Goal: Task Accomplishment & Management: Manage account settings

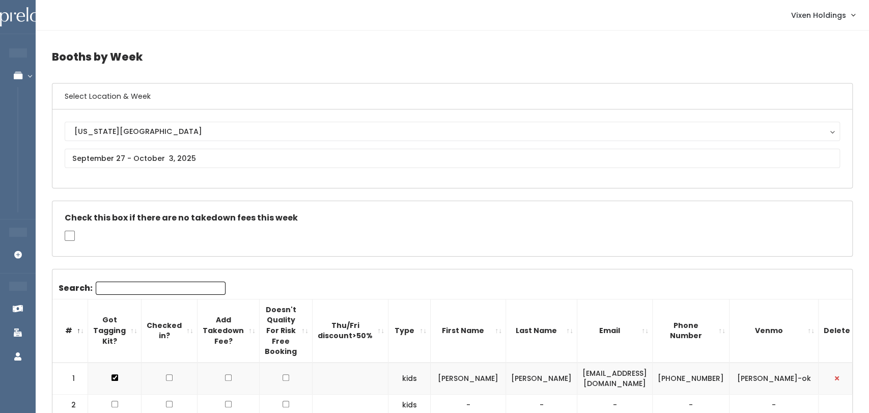
click at [825, 248] on div "Check this box if there are no takedown fees this week" at bounding box center [451, 228] width 799 height 55
click at [10, 186] on link "Seller Check-in" at bounding box center [68, 196] width 127 height 21
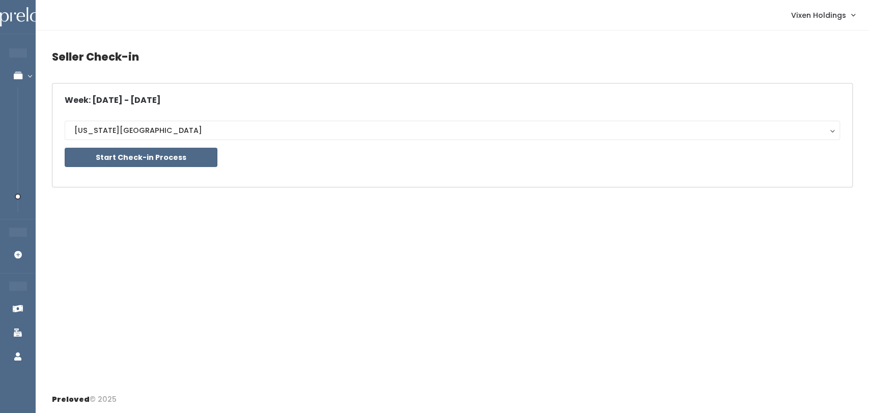
click at [36, 221] on li "STORE MANAGER" at bounding box center [99, 231] width 127 height 21
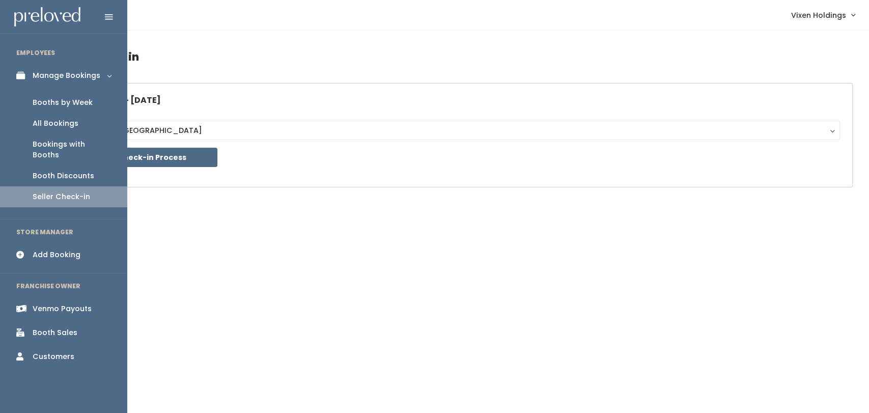
click at [71, 106] on div "Booths by Week" at bounding box center [63, 102] width 60 height 11
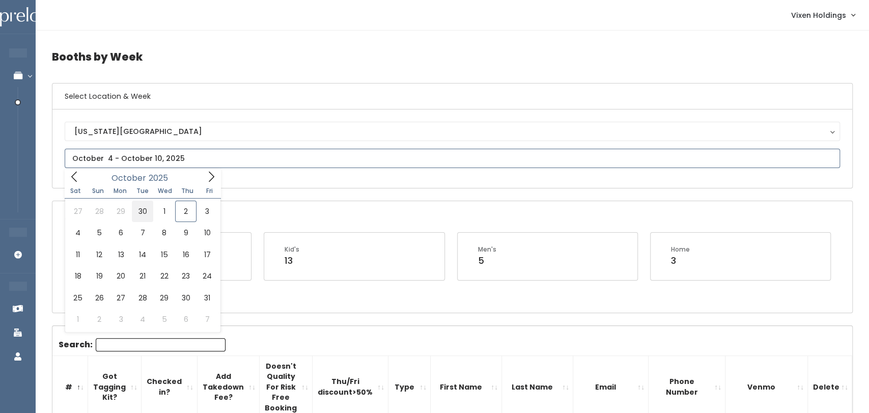
type input "September 27 to October 3"
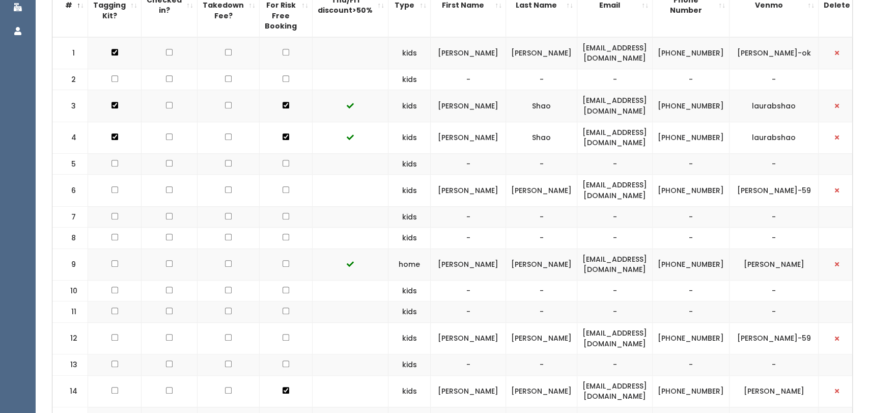
scroll to position [328, 0]
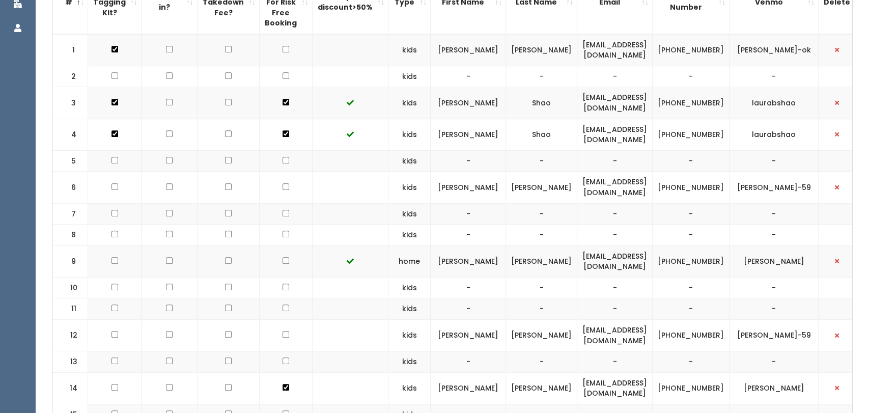
click at [282, 48] on input "checkbox" at bounding box center [285, 49] width 7 height 7
checkbox input "true"
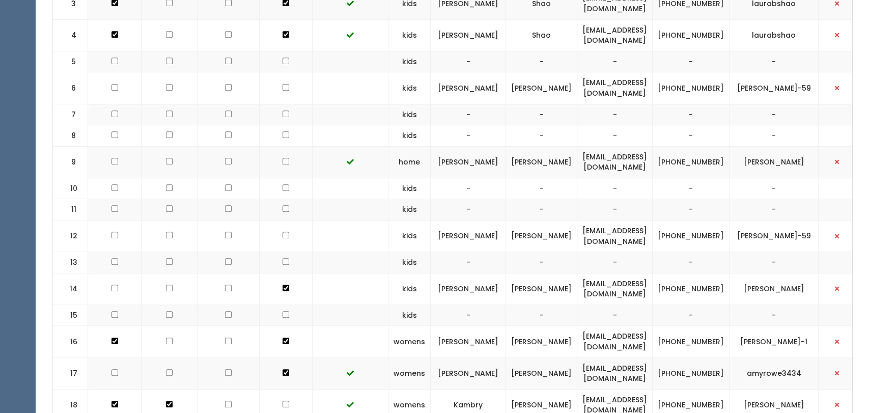
scroll to position [430, 0]
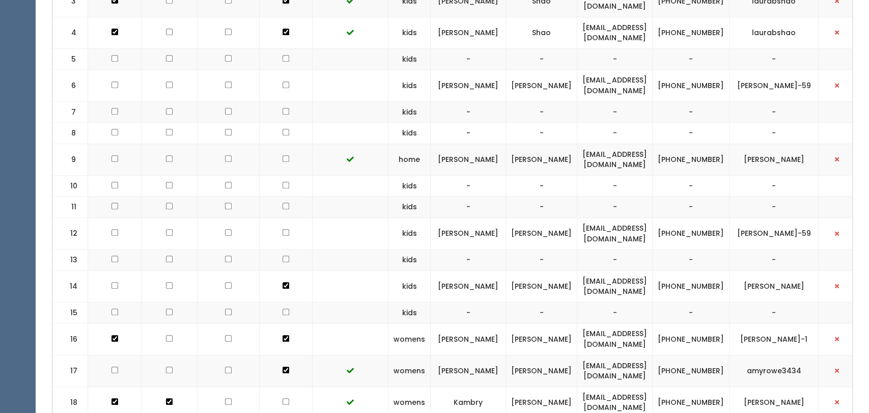
click at [282, 85] on input "checkbox" at bounding box center [285, 84] width 7 height 7
checkbox input "true"
click at [275, 169] on td at bounding box center [286, 160] width 53 height 32
click at [282, 157] on input "checkbox" at bounding box center [285, 158] width 7 height 7
checkbox input "true"
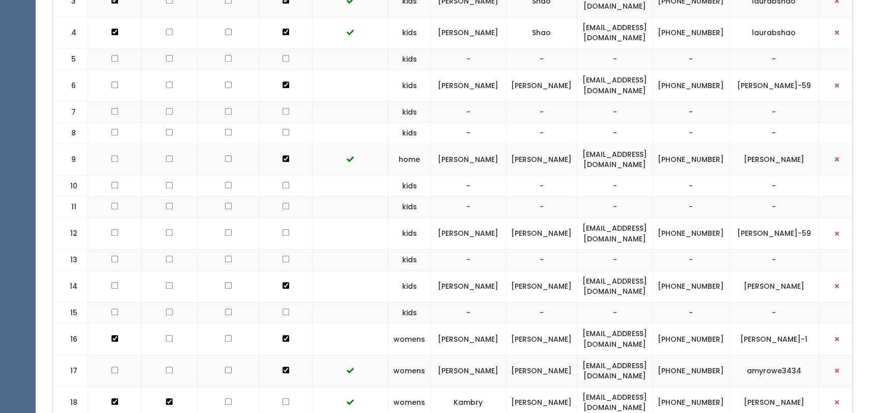
click at [282, 230] on input "checkbox" at bounding box center [285, 232] width 7 height 7
checkbox input "true"
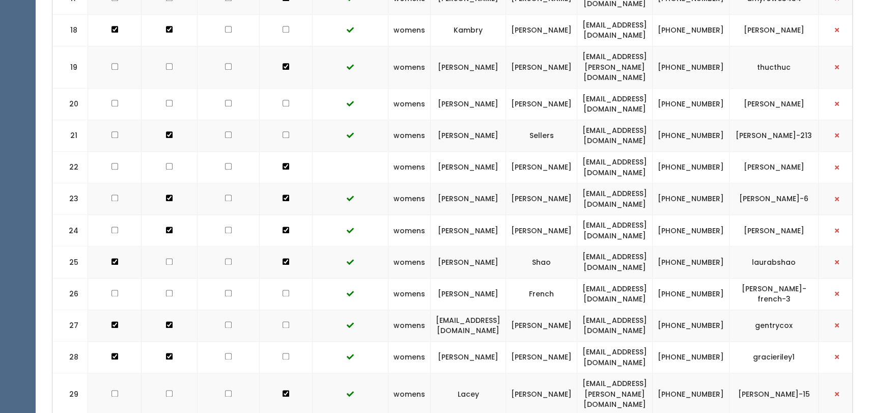
scroll to position [801, 0]
click at [113, 100] on input "checkbox" at bounding box center [114, 103] width 7 height 7
checkbox input "true"
click at [113, 64] on input "checkbox" at bounding box center [114, 67] width 7 height 7
checkbox input "true"
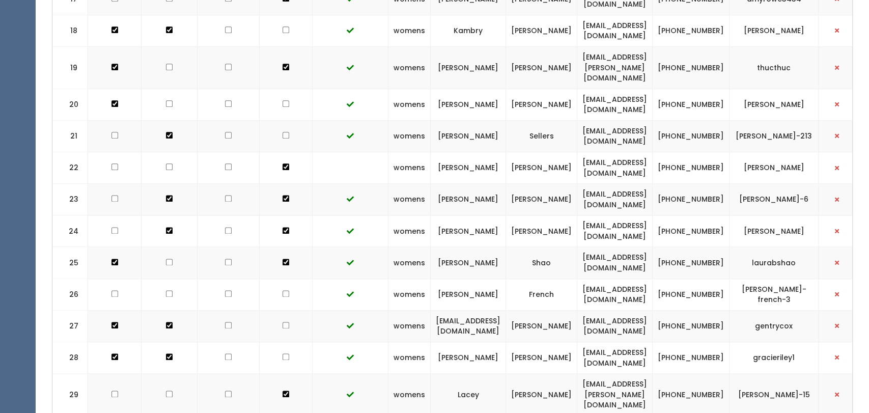
click at [113, 132] on input "checkbox" at bounding box center [114, 135] width 7 height 7
checkbox input "true"
click at [113, 163] on input "checkbox" at bounding box center [114, 166] width 7 height 7
checkbox input "true"
click at [113, 195] on input "checkbox" at bounding box center [114, 198] width 7 height 7
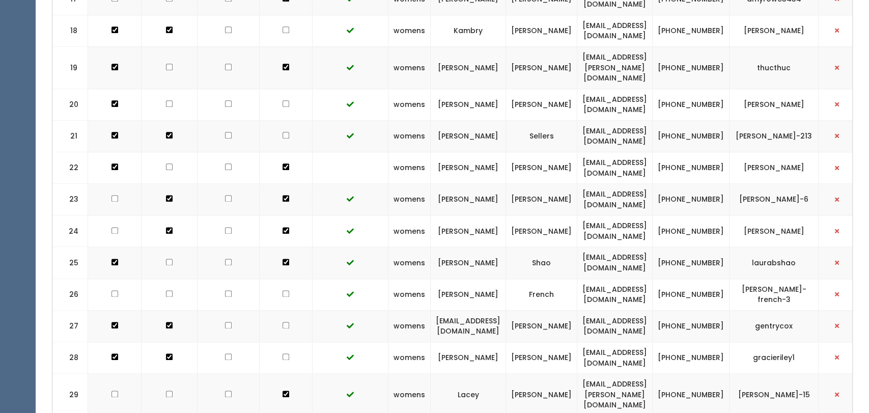
checkbox input "true"
click at [113, 227] on input "checkbox" at bounding box center [114, 230] width 7 height 7
checkbox input "true"
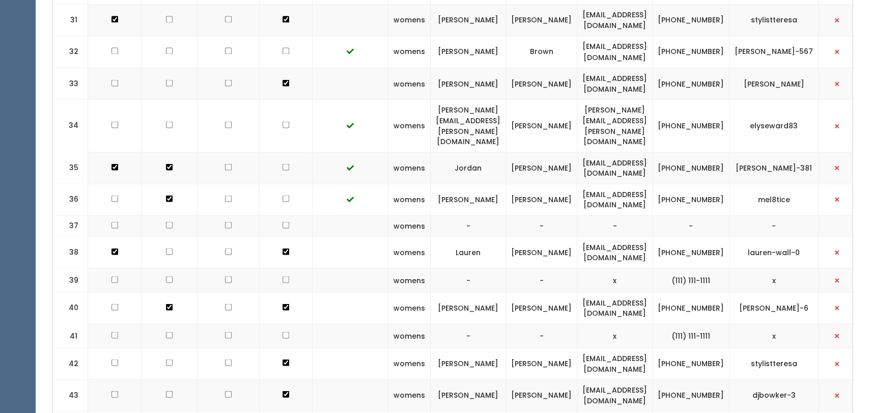
scroll to position [1245, 0]
click at [111, 47] on input "checkbox" at bounding box center [114, 50] width 7 height 7
checkbox input "true"
click at [112, 79] on input "checkbox" at bounding box center [114, 82] width 7 height 7
checkbox input "true"
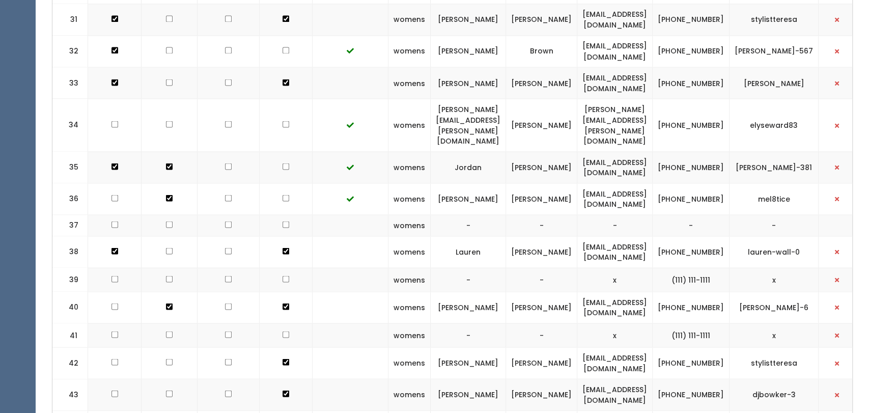
click at [113, 121] on input "checkbox" at bounding box center [114, 124] width 7 height 7
checkbox input "true"
click at [111, 194] on input "checkbox" at bounding box center [114, 197] width 7 height 7
checkbox input "true"
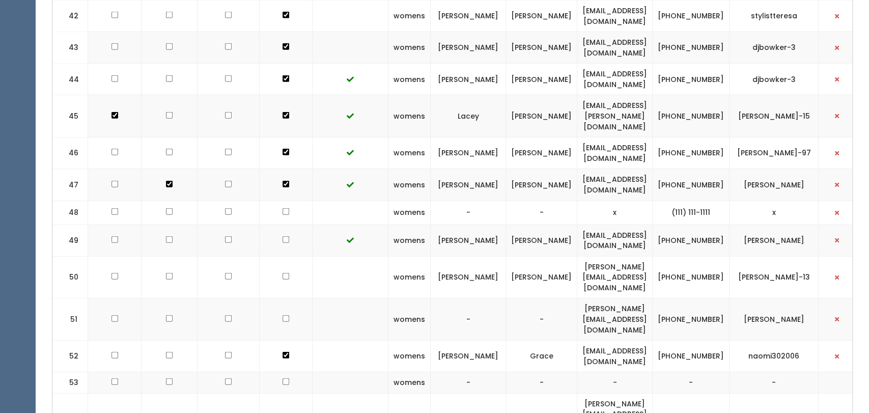
scroll to position [1595, 0]
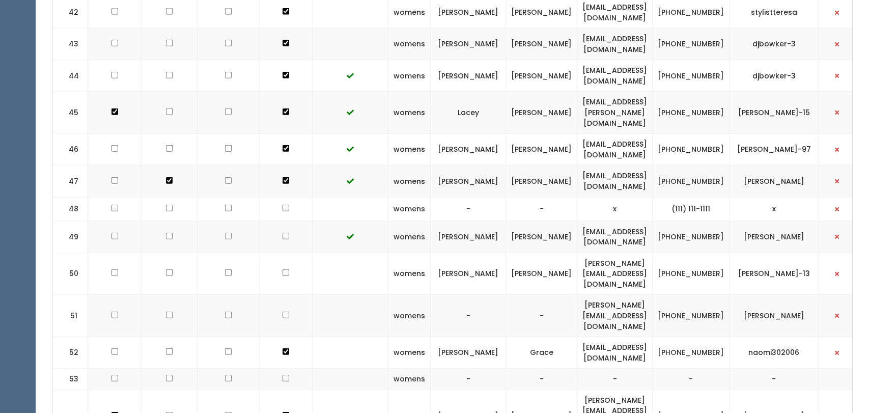
click at [282, 233] on input "checkbox" at bounding box center [285, 236] width 7 height 7
checkbox input "true"
click at [282, 269] on input "checkbox" at bounding box center [285, 272] width 7 height 7
checkbox input "true"
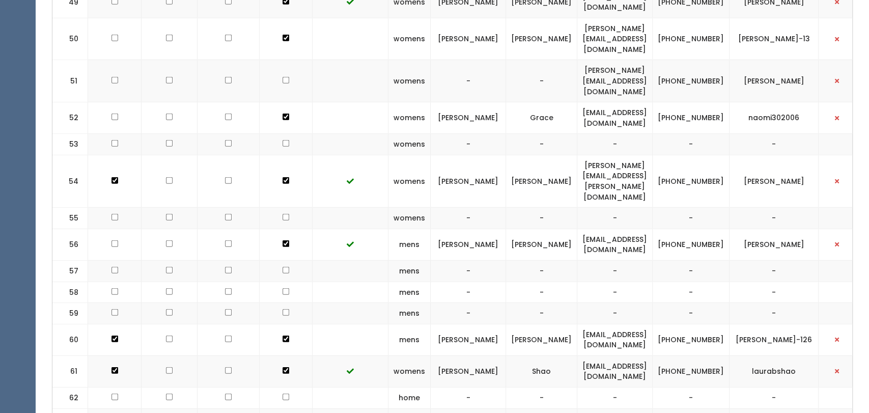
scroll to position [1854, 0]
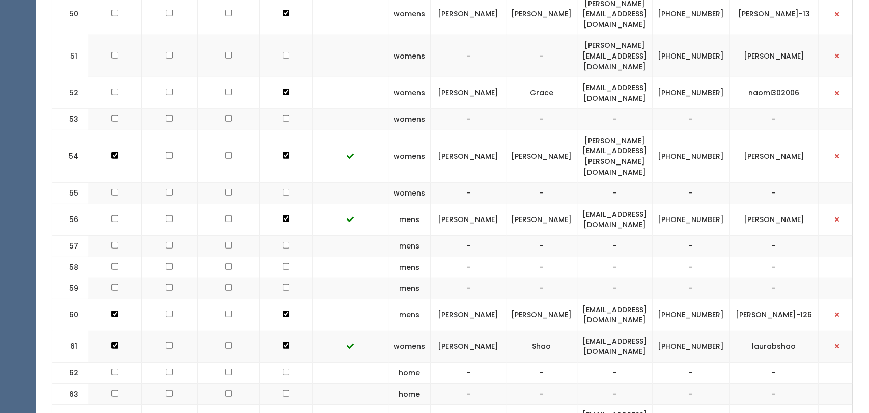
click at [801, 278] on td "-" at bounding box center [773, 288] width 89 height 21
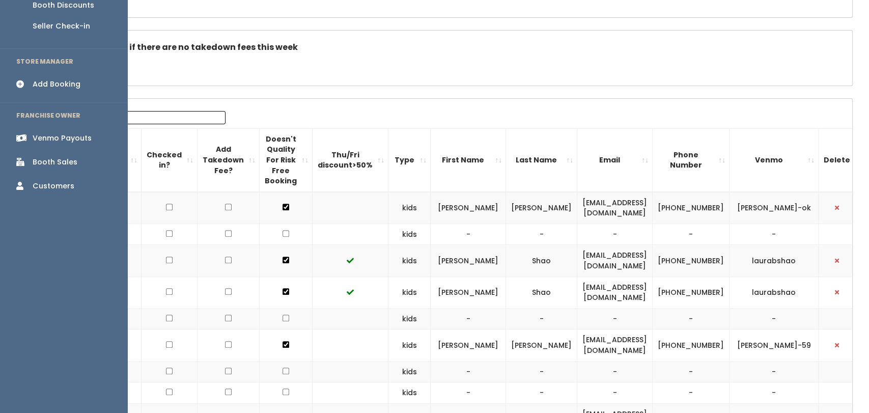
scroll to position [167, 0]
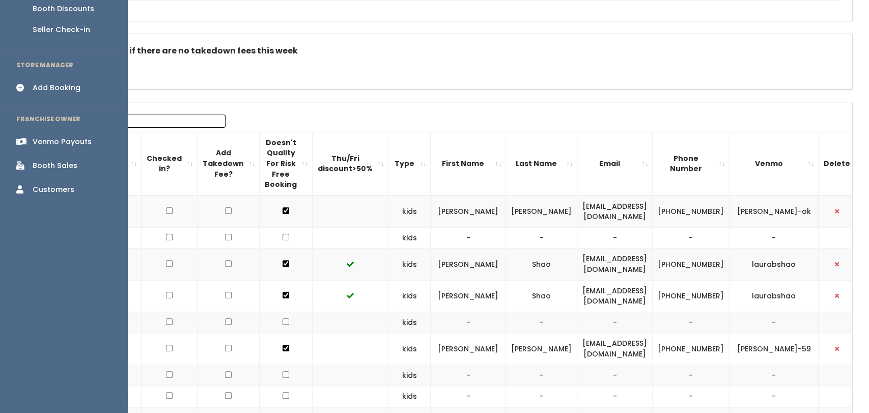
click at [64, 160] on div "Booth Sales" at bounding box center [55, 165] width 45 height 11
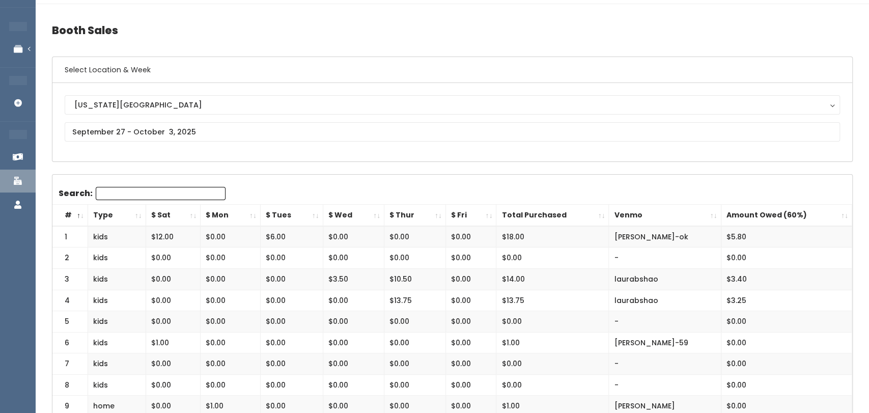
scroll to position [28, 0]
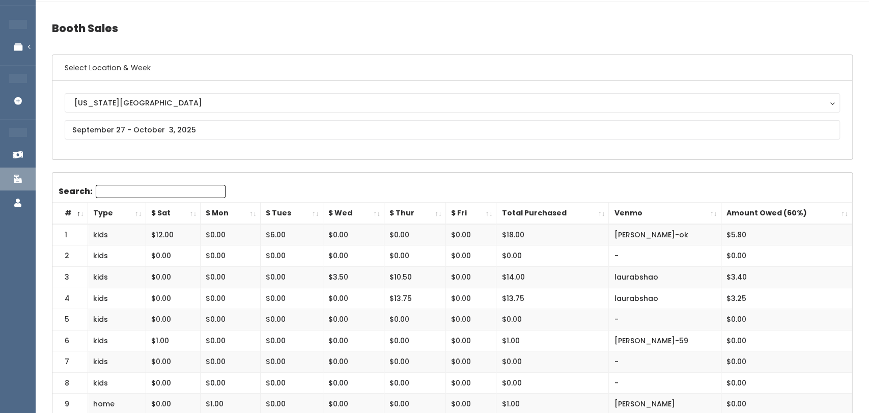
click at [341, 26] on h4 "Booth Sales" at bounding box center [452, 28] width 800 height 28
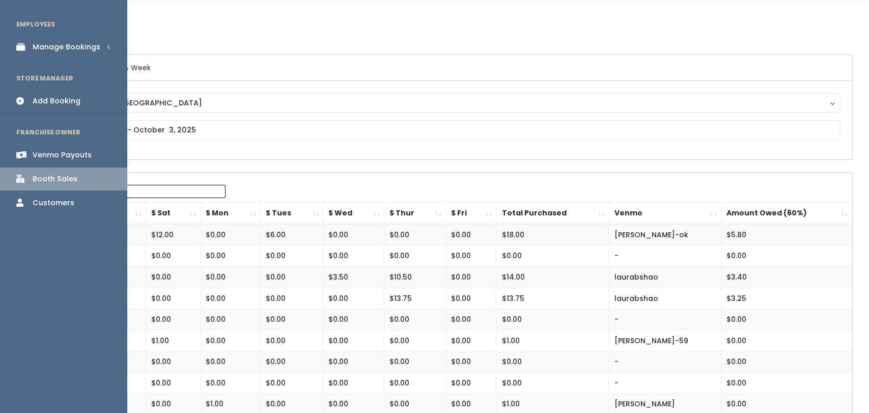
click at [91, 158] on link "Venmo Payouts" at bounding box center [63, 155] width 127 height 23
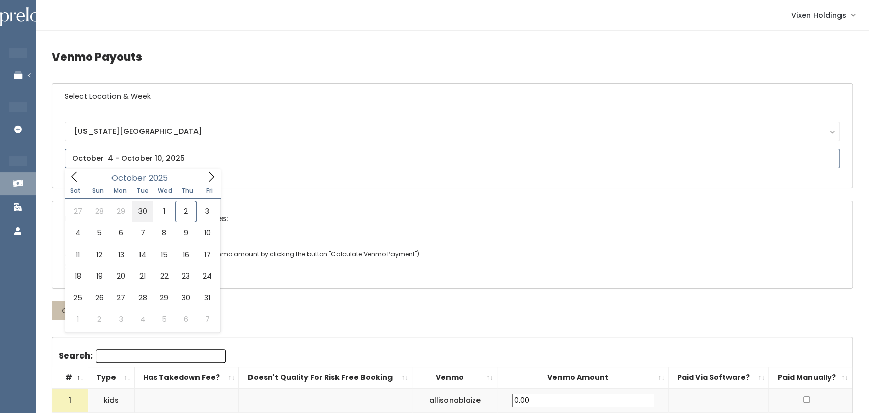
type input "[DATE] to [DATE]"
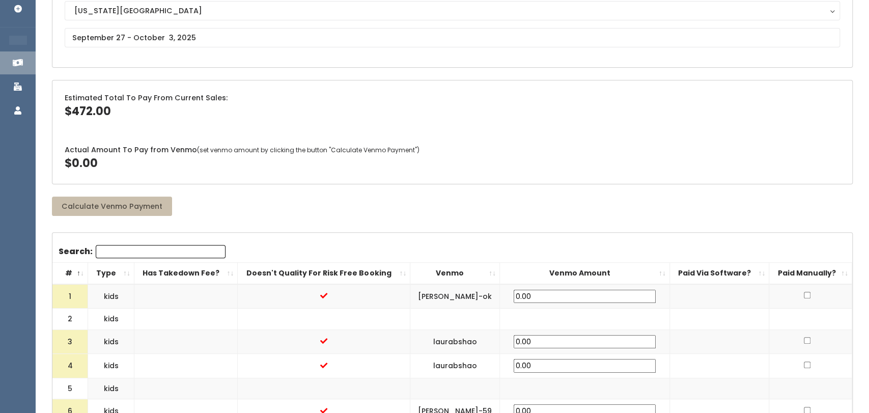
scroll to position [118, 0]
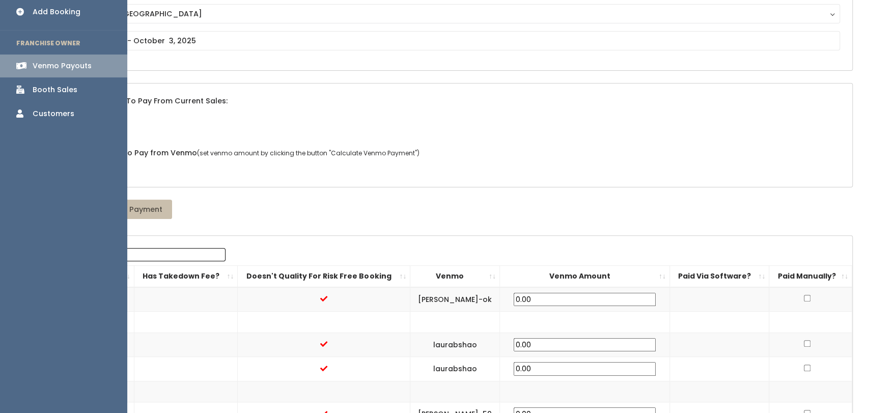
click at [72, 94] on div "Booth Sales" at bounding box center [55, 89] width 45 height 11
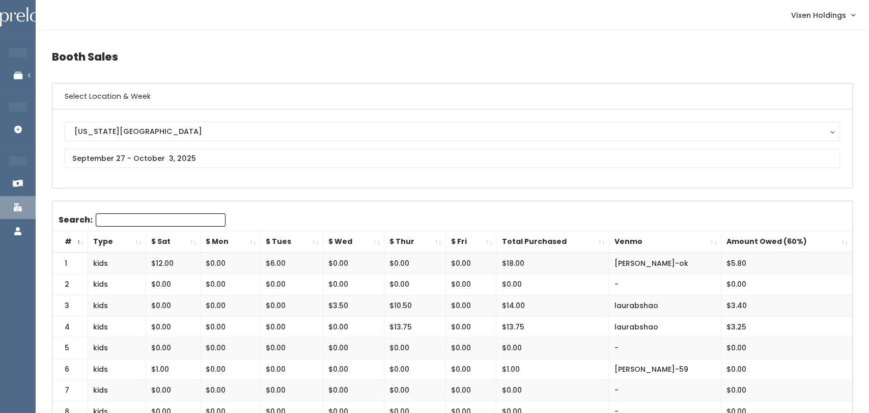
click at [24, 75] on icon at bounding box center [18, 75] width 36 height 9
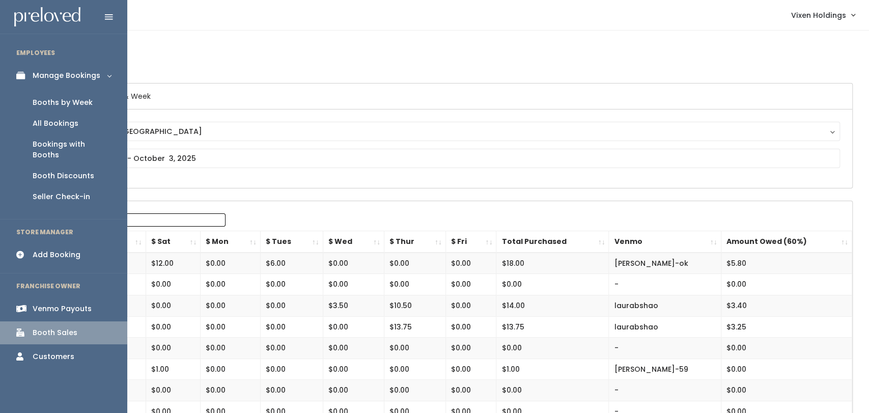
click at [82, 107] on div "Booths by Week" at bounding box center [63, 102] width 60 height 11
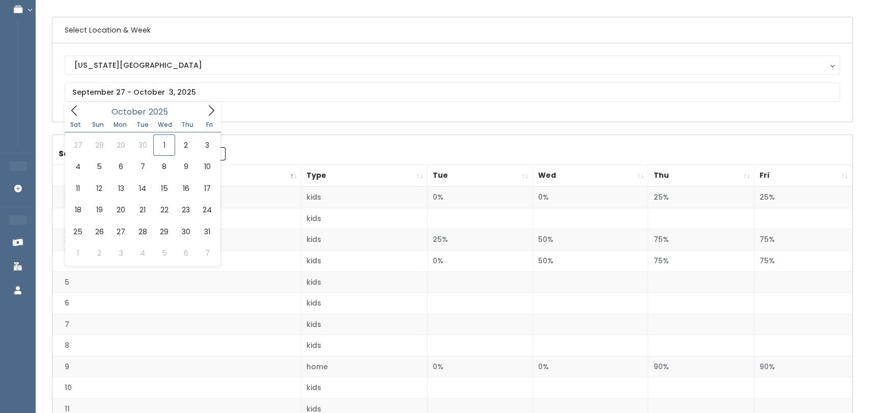
click at [10, 68] on link "Bookings with Booths" at bounding box center [68, 84] width 127 height 32
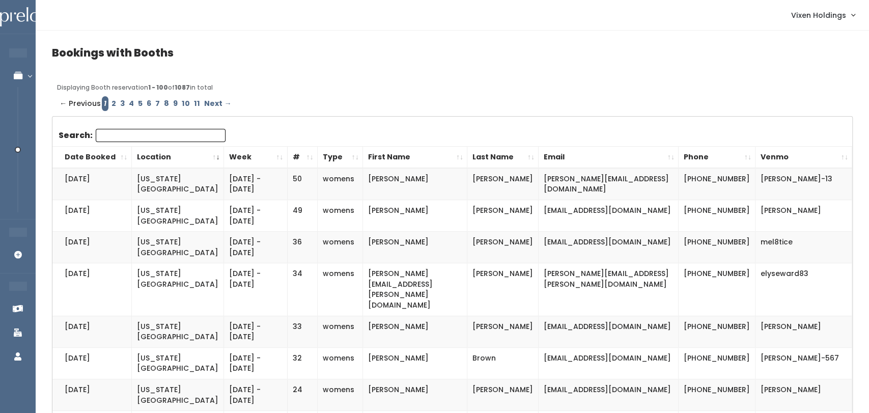
click at [28, 113] on link "All Bookings" at bounding box center [68, 123] width 127 height 21
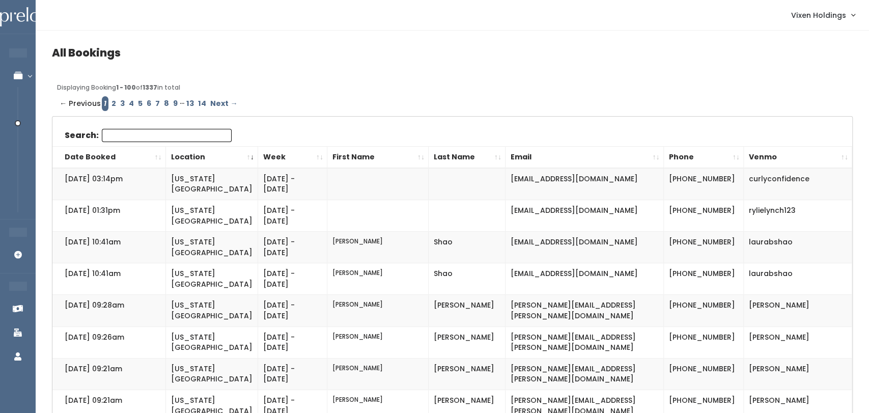
click at [27, 64] on link "Manage Bookings" at bounding box center [66, 75] width 132 height 23
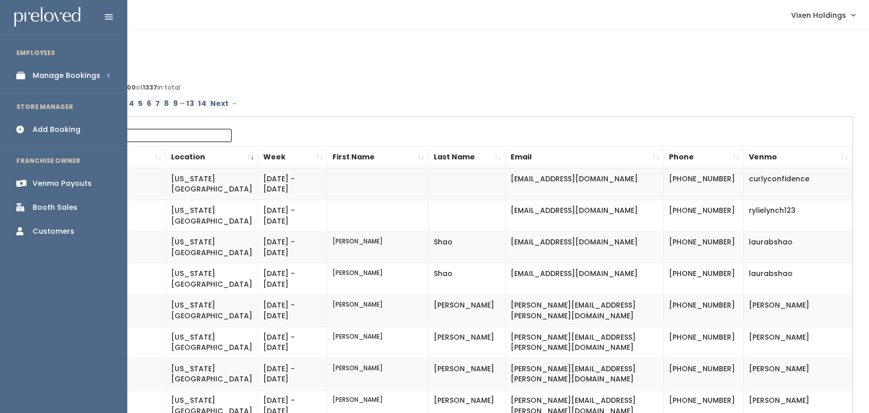
click at [108, 76] on link "Manage Bookings" at bounding box center [63, 75] width 127 height 23
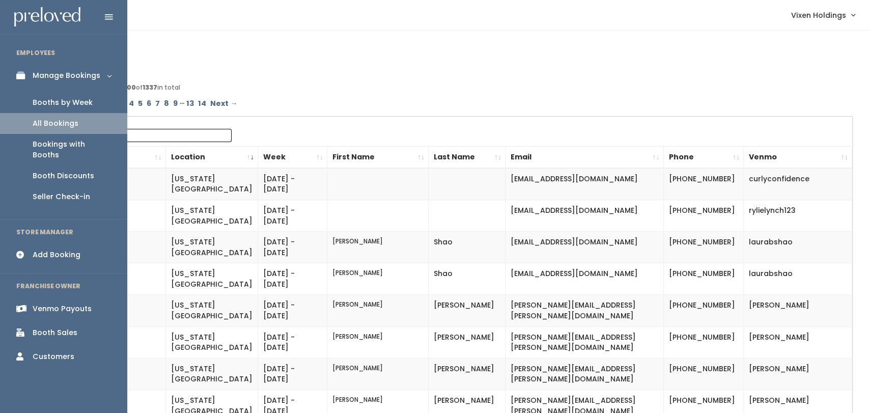
click at [93, 101] on link "Booths by Week" at bounding box center [63, 102] width 127 height 21
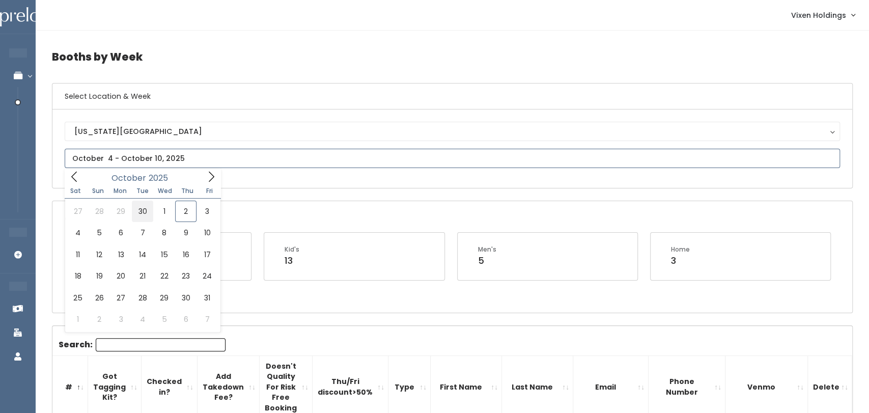
type input "September 27 to October 3"
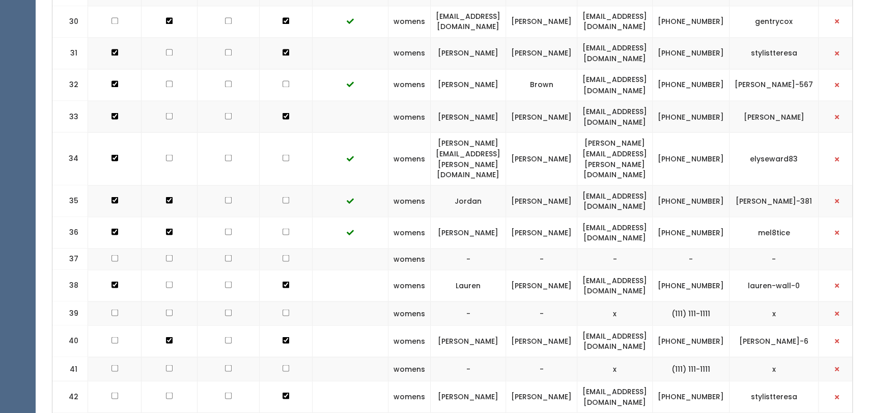
scroll to position [1216, 0]
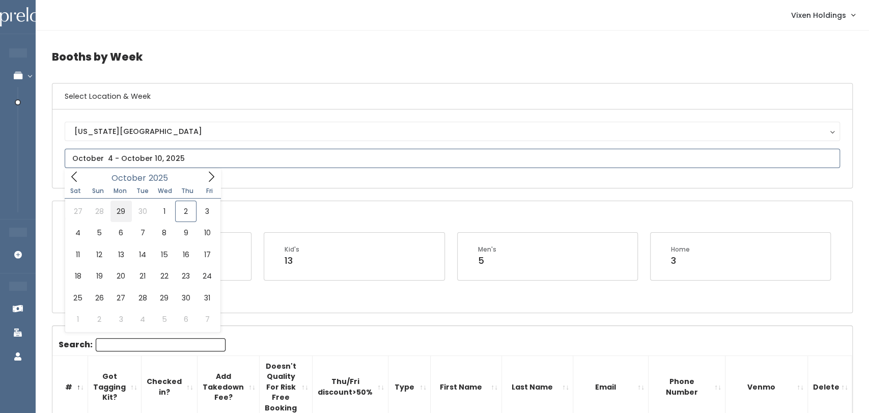
type input "[DATE] to [DATE]"
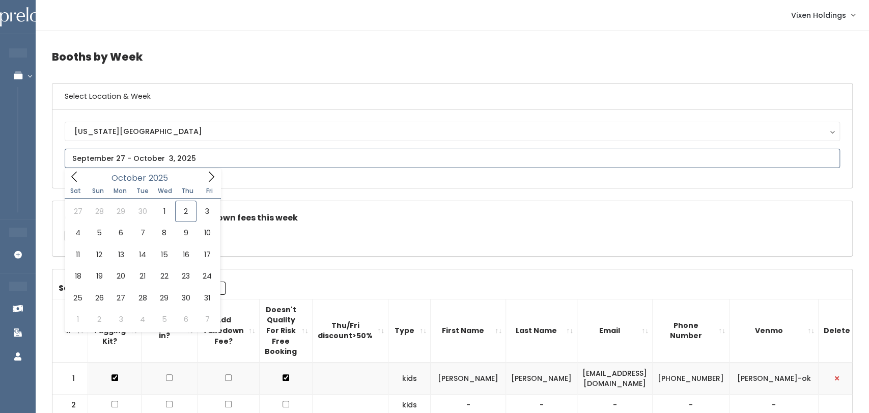
click at [199, 159] on input "text" at bounding box center [452, 158] width 775 height 19
type input "[DATE] to [DATE]"
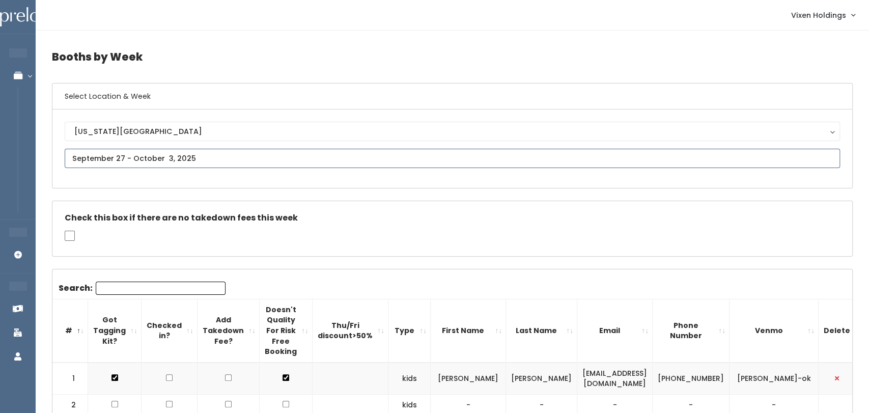
click at [168, 154] on input "text" at bounding box center [452, 158] width 775 height 19
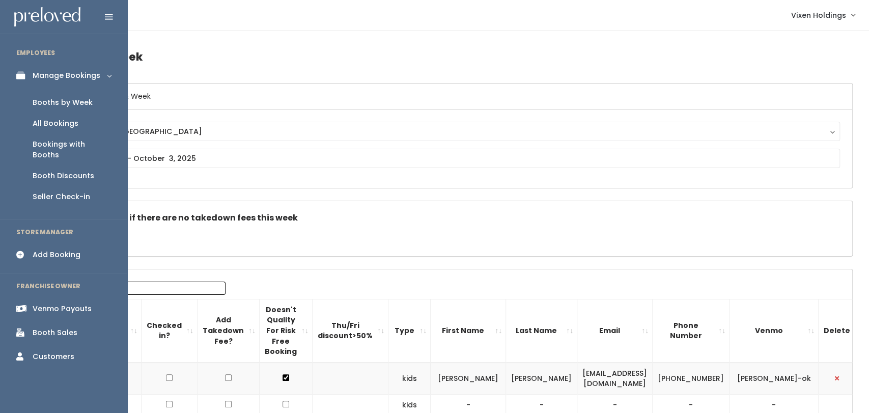
click at [64, 170] on div "Booth Discounts" at bounding box center [64, 175] width 62 height 11
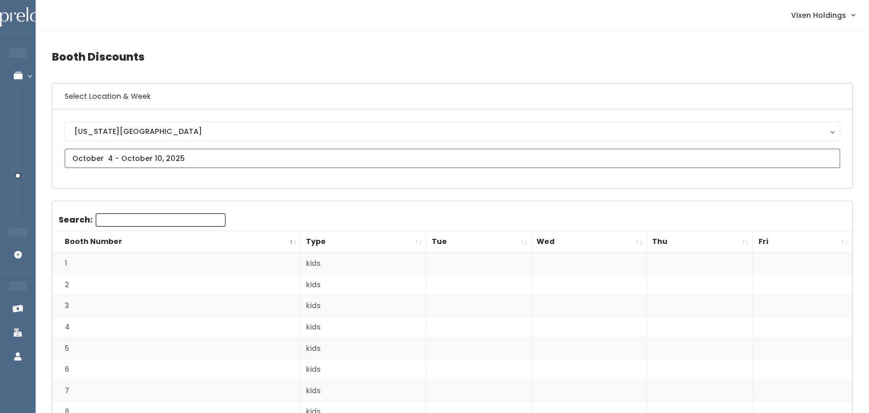
click at [218, 149] on input "text" at bounding box center [452, 158] width 775 height 19
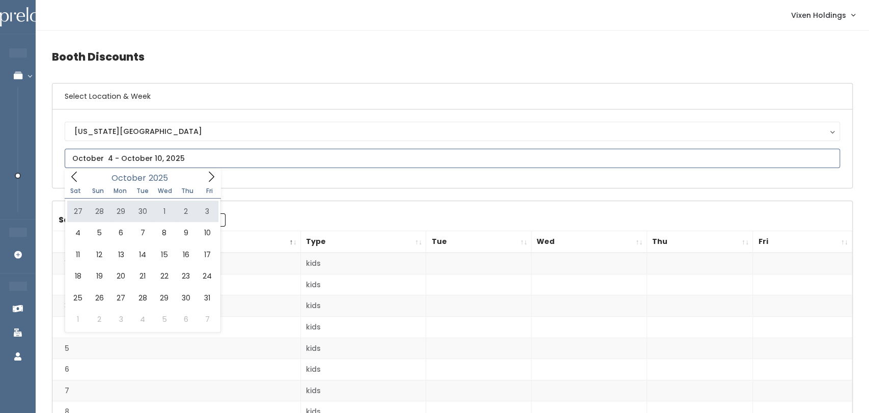
type input "September 27 to October 3"
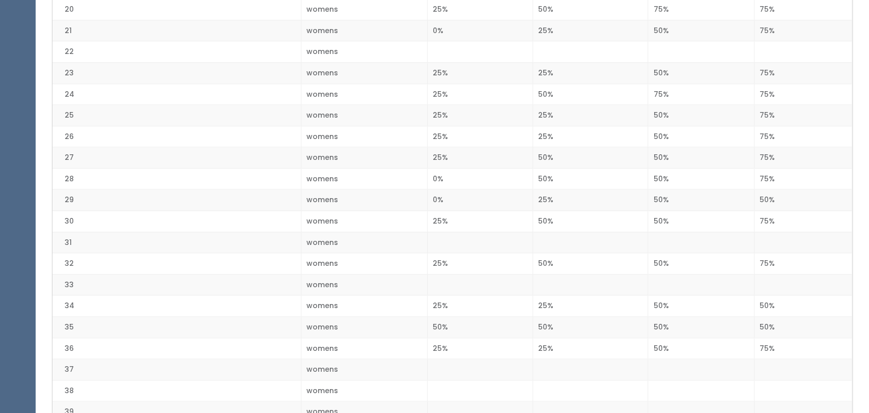
scroll to position [655, 0]
